Goal: Task Accomplishment & Management: Use online tool/utility

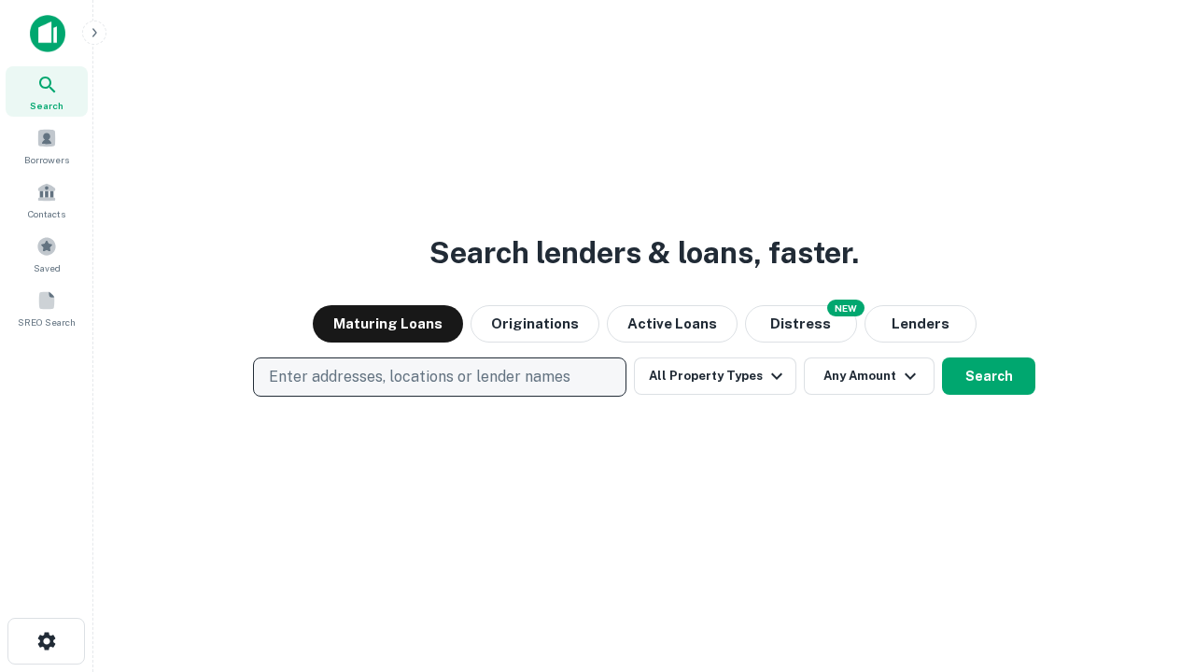
click at [439, 377] on p "Enter addresses, locations or lender names" at bounding box center [419, 377] width 301 height 22
type input "**********"
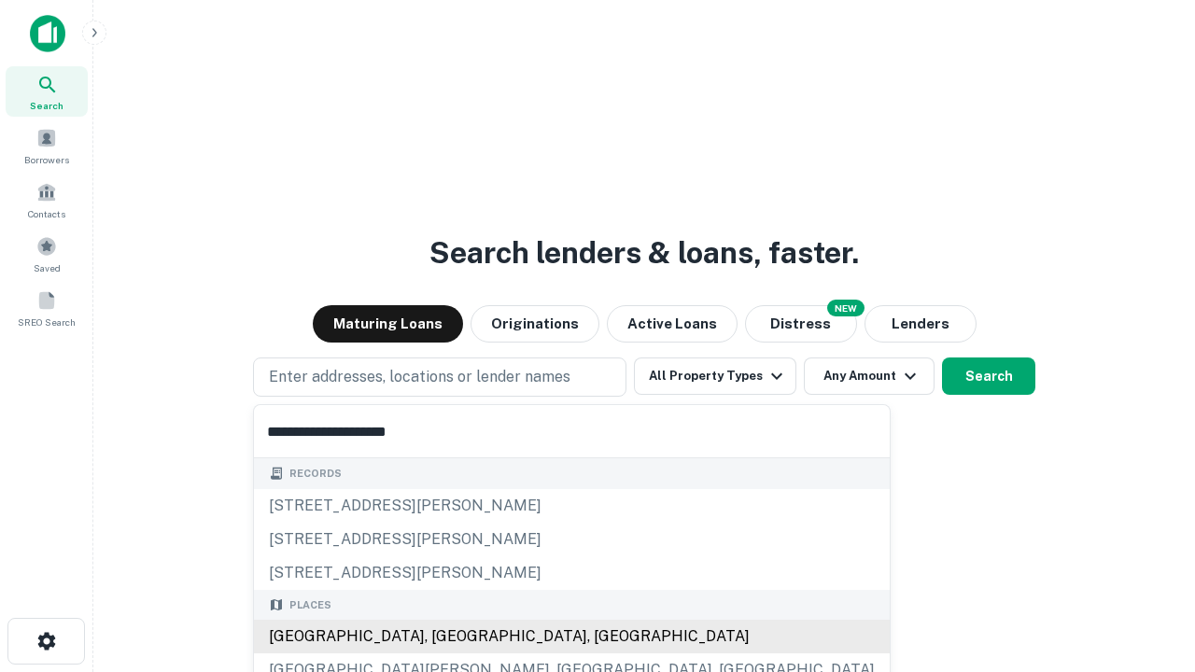
click at [446, 636] on div "[GEOGRAPHIC_DATA], [GEOGRAPHIC_DATA], [GEOGRAPHIC_DATA]" at bounding box center [572, 637] width 636 height 34
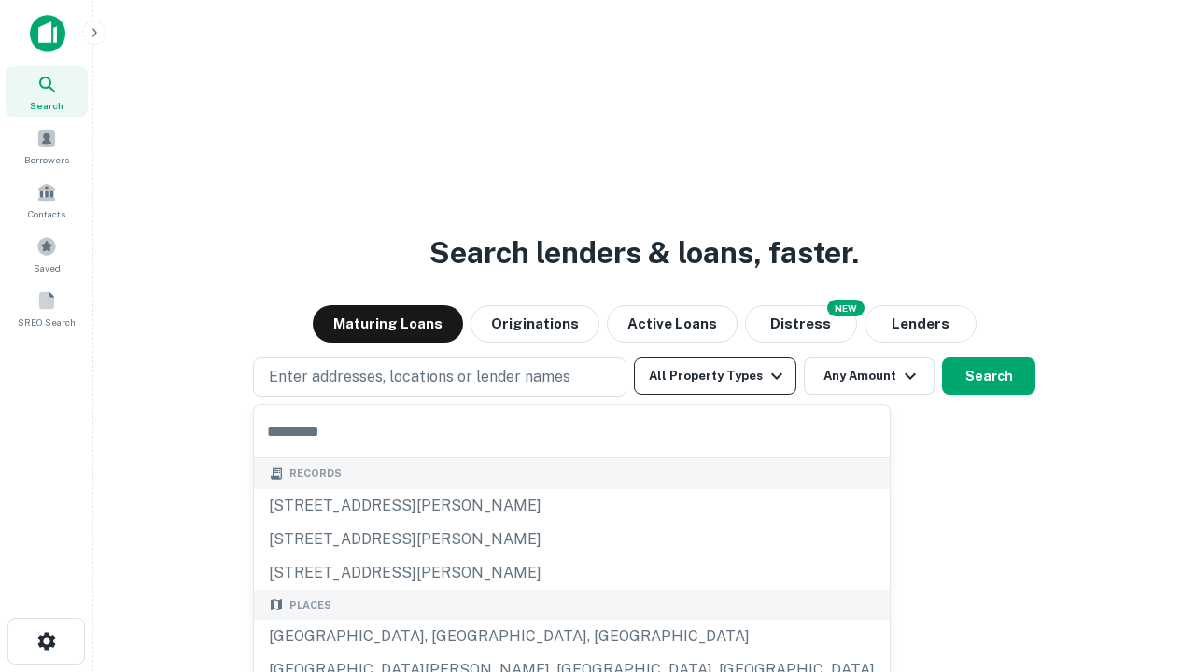
click at [715, 376] on button "All Property Types" at bounding box center [715, 375] width 162 height 37
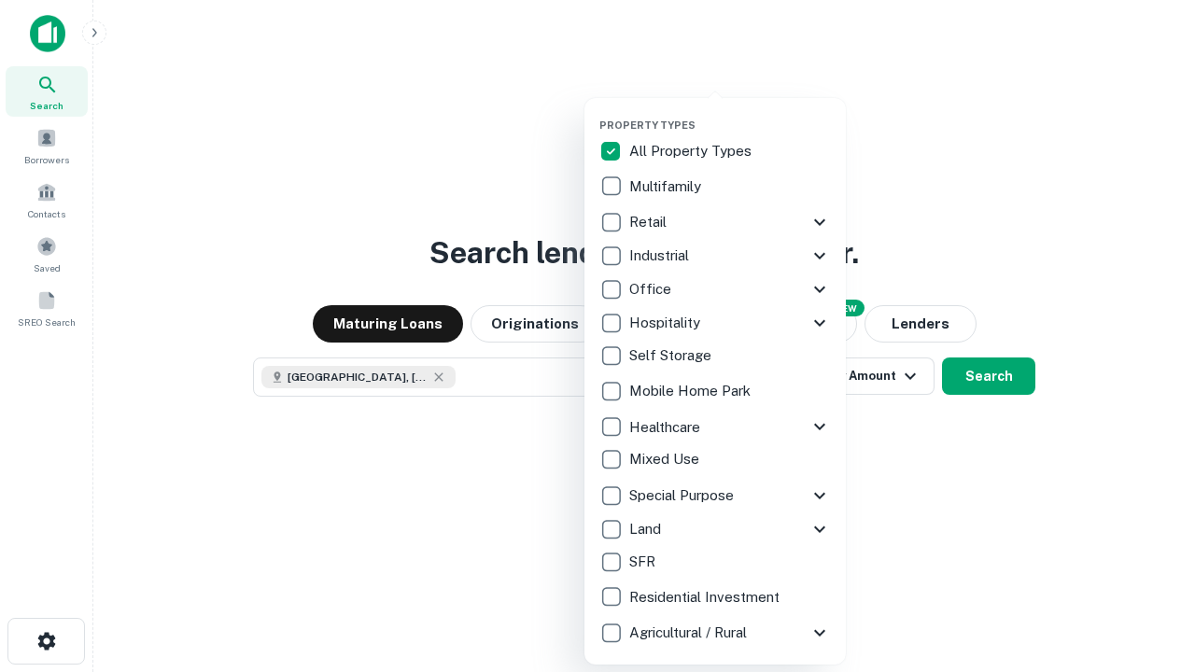
click at [730, 113] on button "button" at bounding box center [729, 113] width 261 height 1
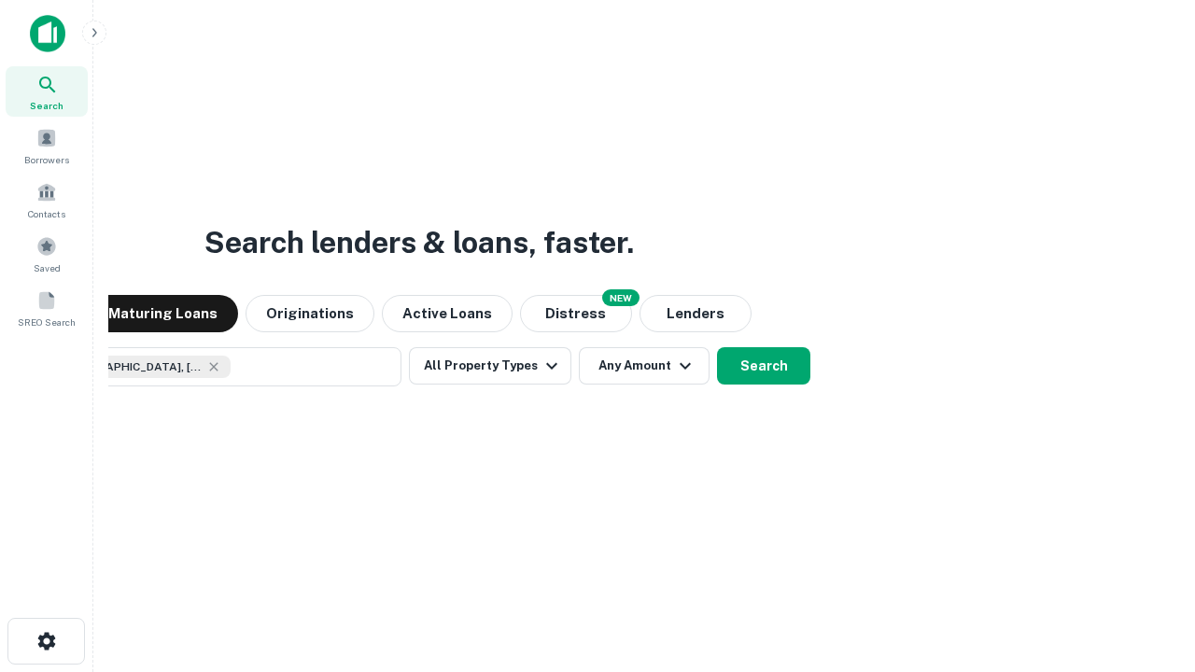
scroll to position [30, 0]
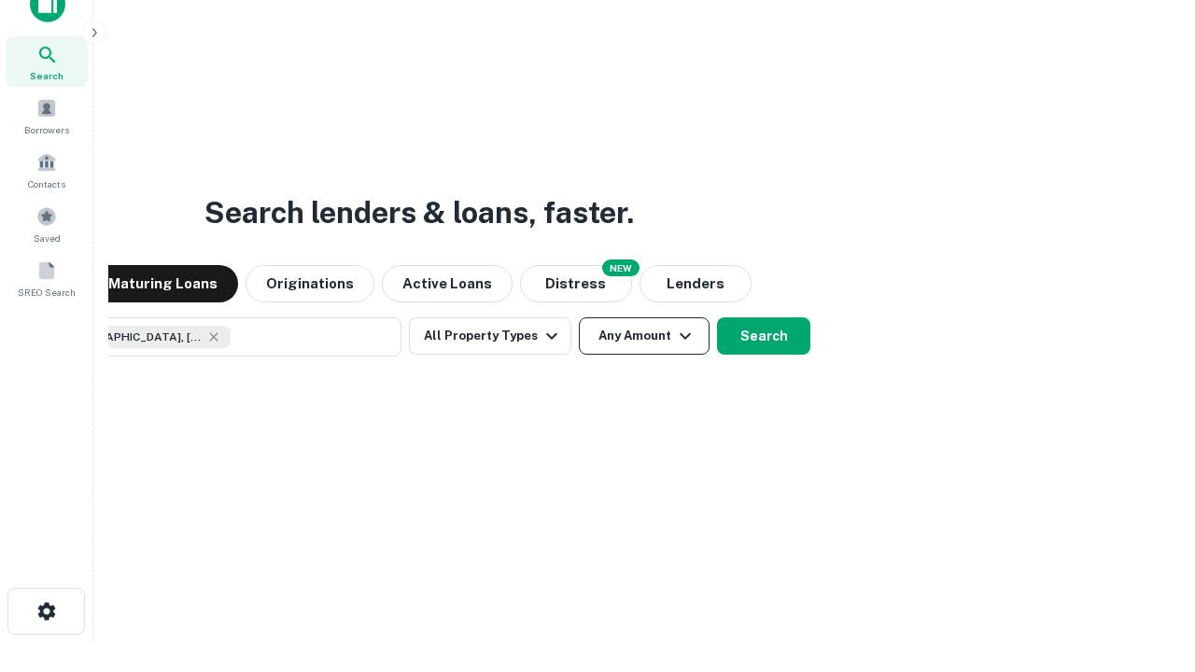
click at [579, 317] on button "Any Amount" at bounding box center [644, 335] width 131 height 37
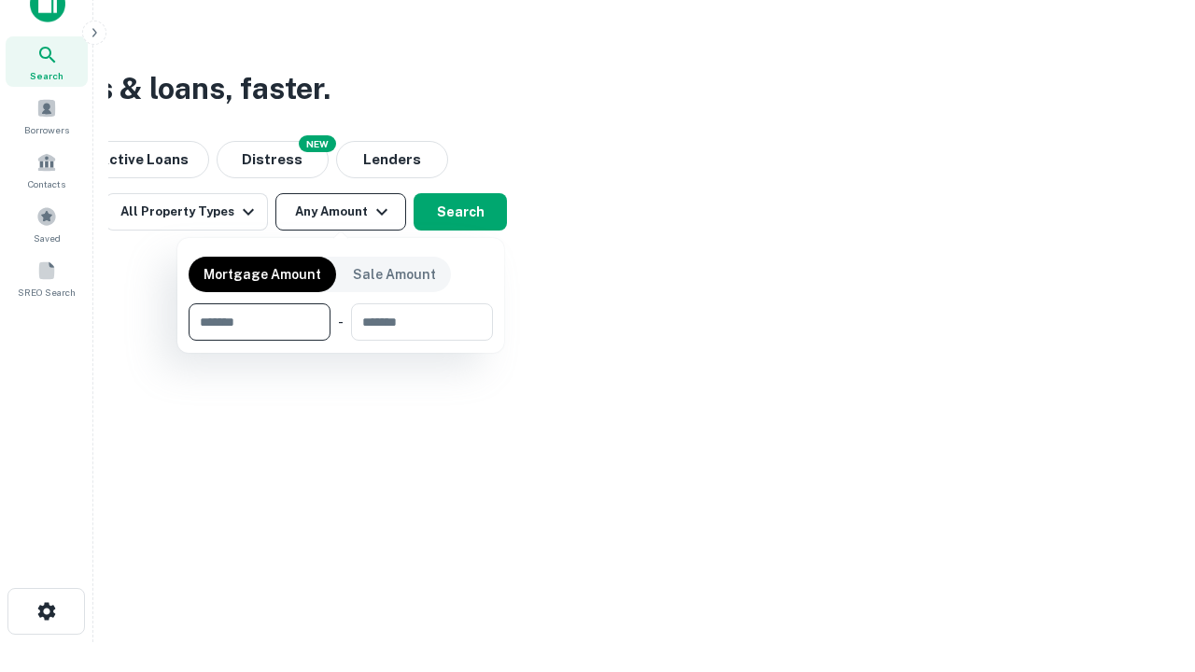
type input "*******"
click at [341, 341] on button "button" at bounding box center [341, 341] width 304 height 1
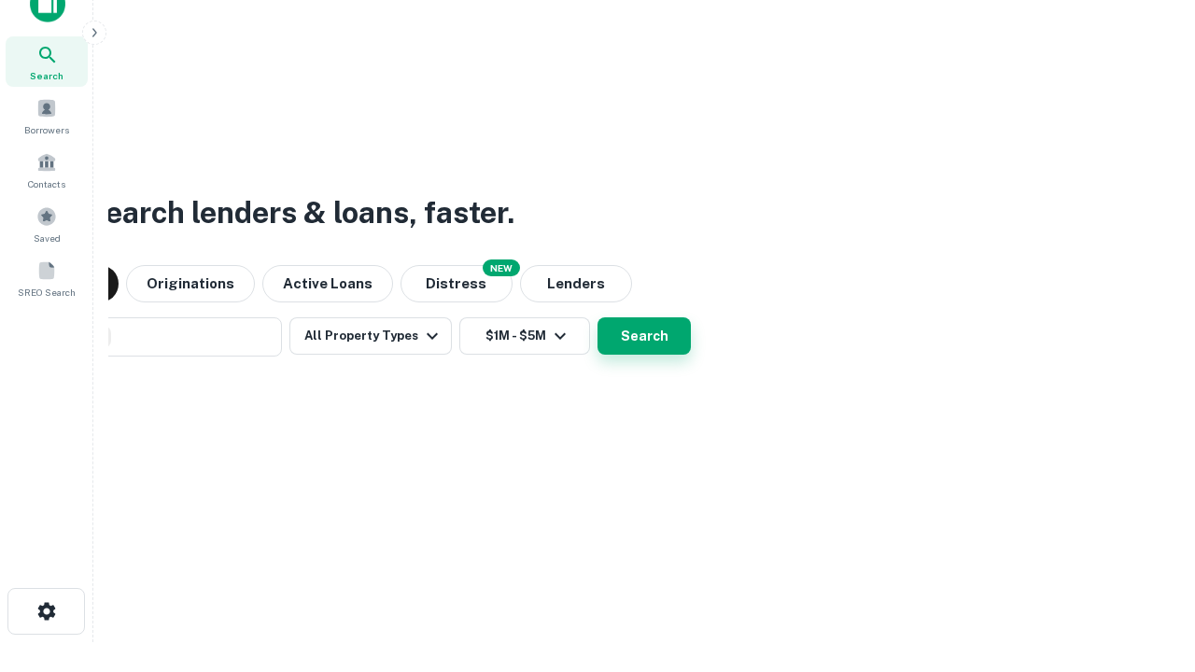
click at [597, 317] on button "Search" at bounding box center [643, 335] width 93 height 37
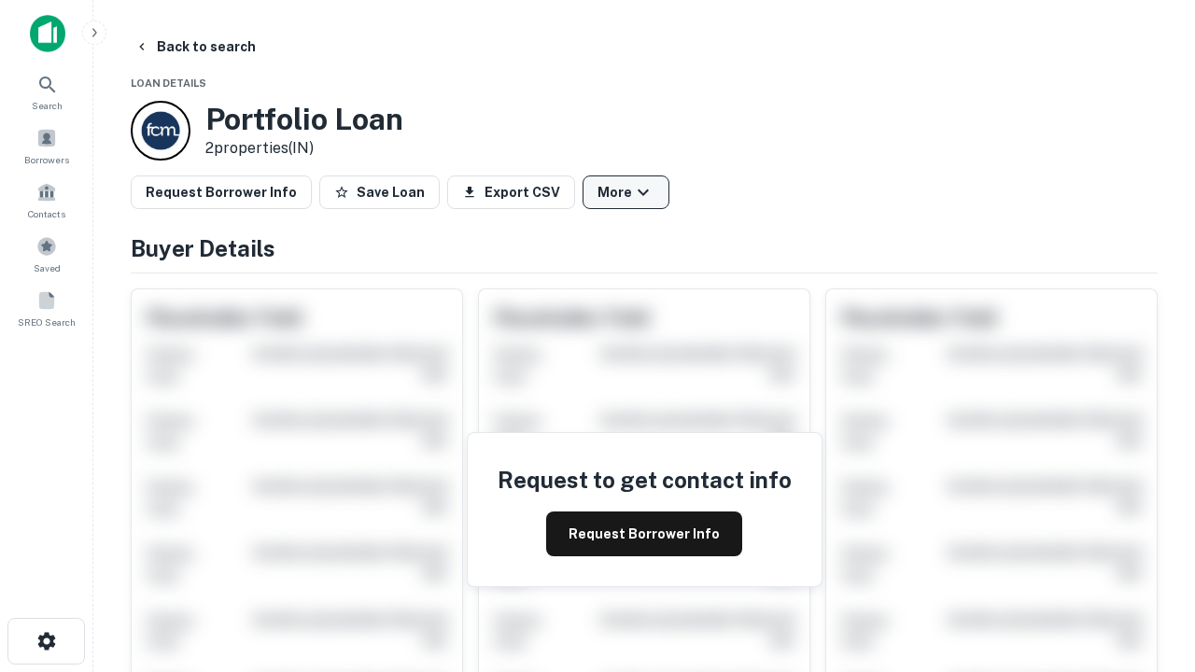
click at [625, 192] on button "More" at bounding box center [625, 192] width 87 height 34
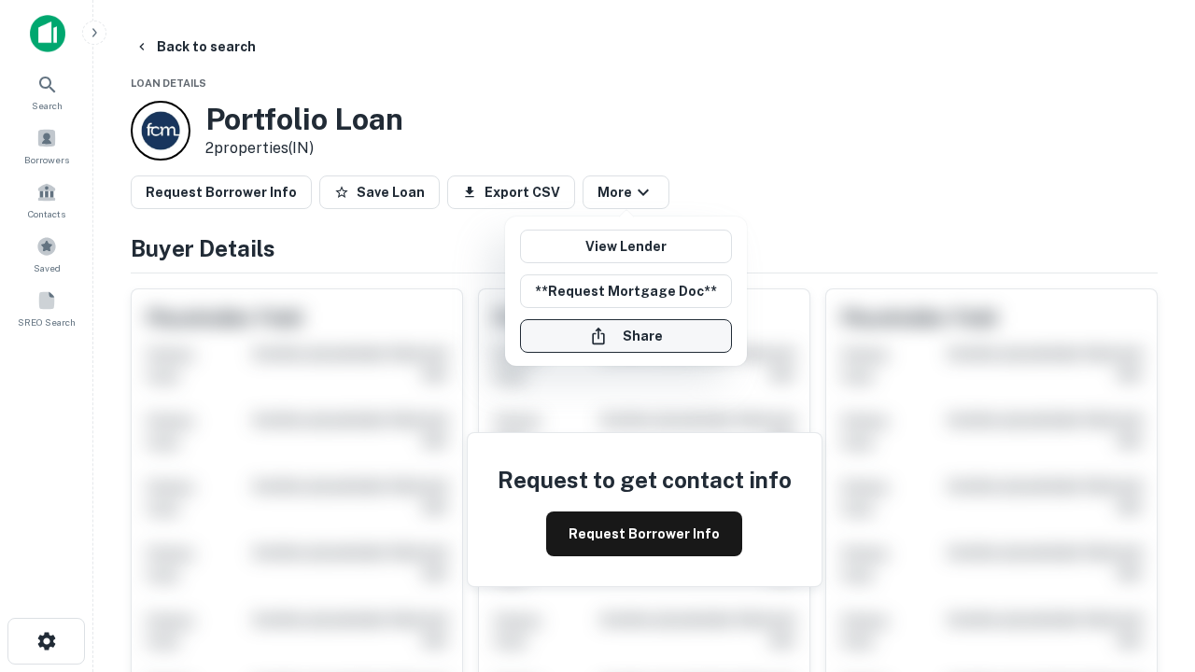
click at [625, 336] on button "Share" at bounding box center [626, 336] width 212 height 34
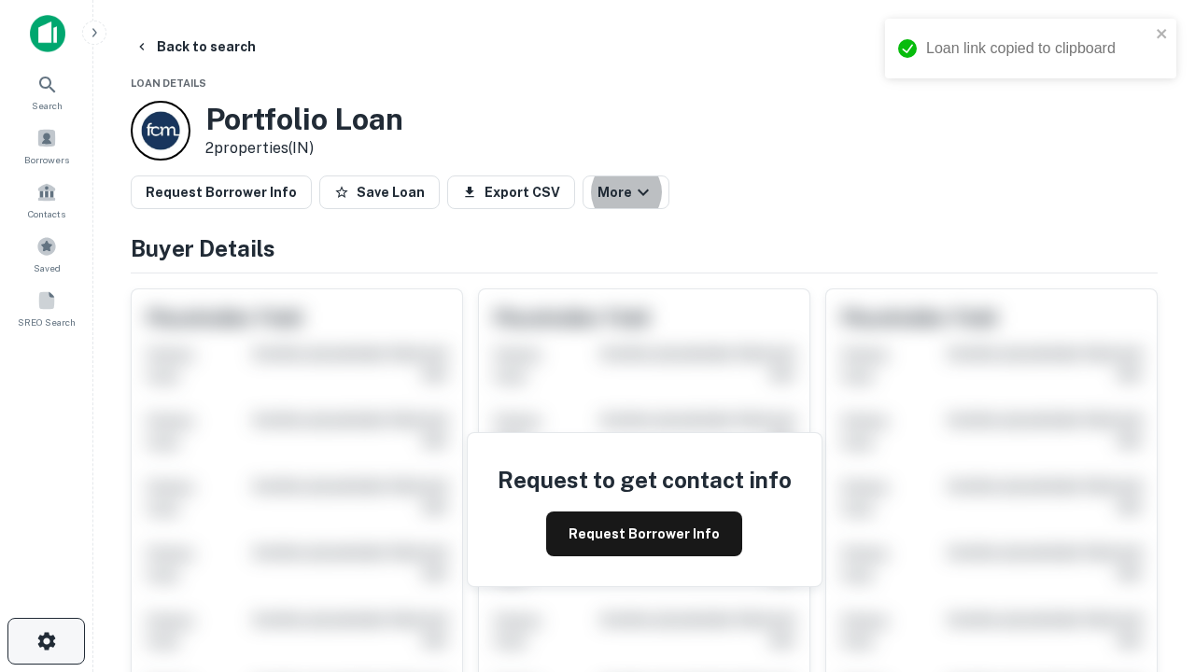
click at [46, 641] on icon "button" at bounding box center [46, 641] width 22 height 22
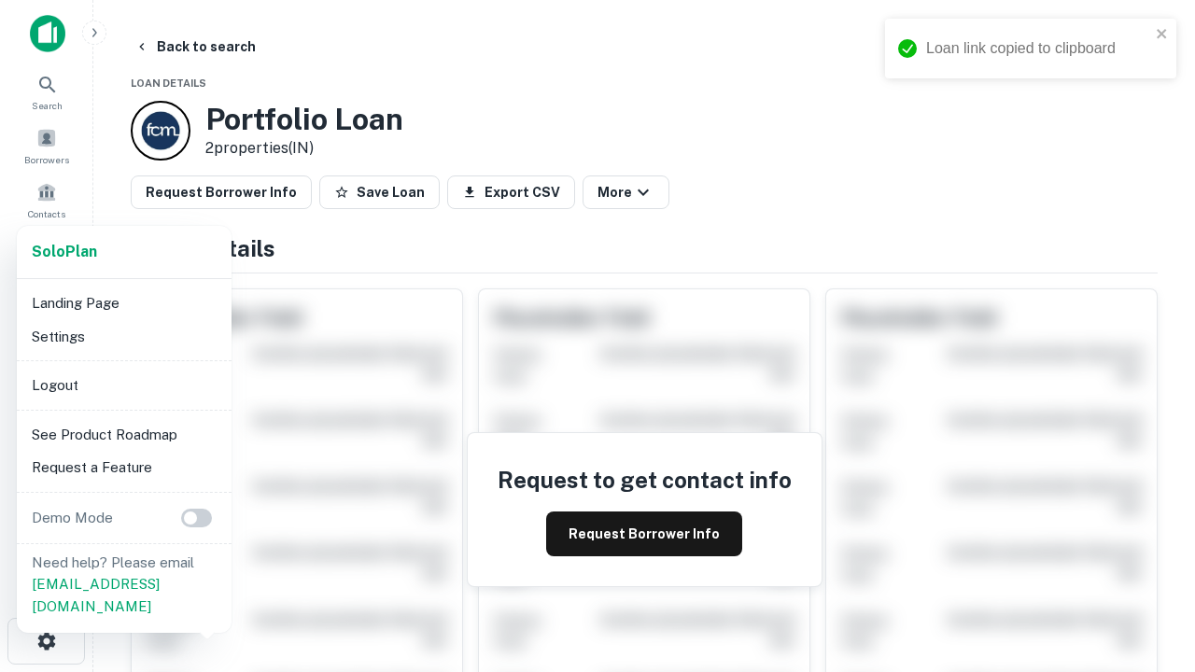
click at [123, 385] on li "Logout" at bounding box center [124, 386] width 200 height 34
